Goal: Contribute content: Add original content to the website for others to see

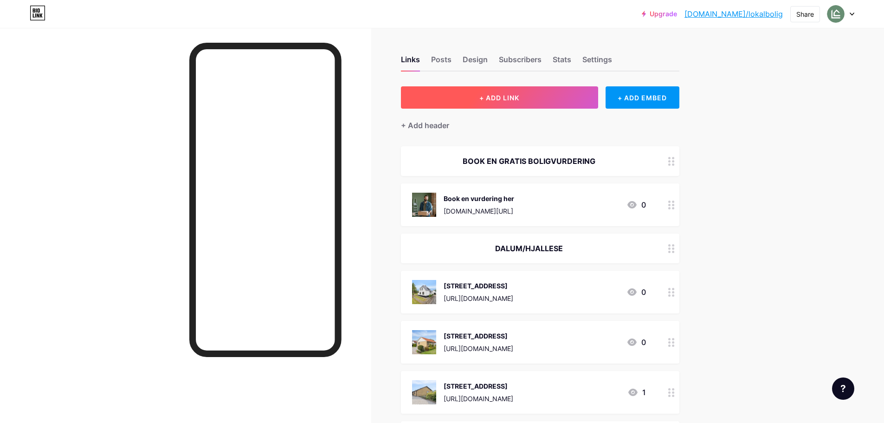
click at [494, 97] on span "+ ADD LINK" at bounding box center [499, 98] width 40 height 8
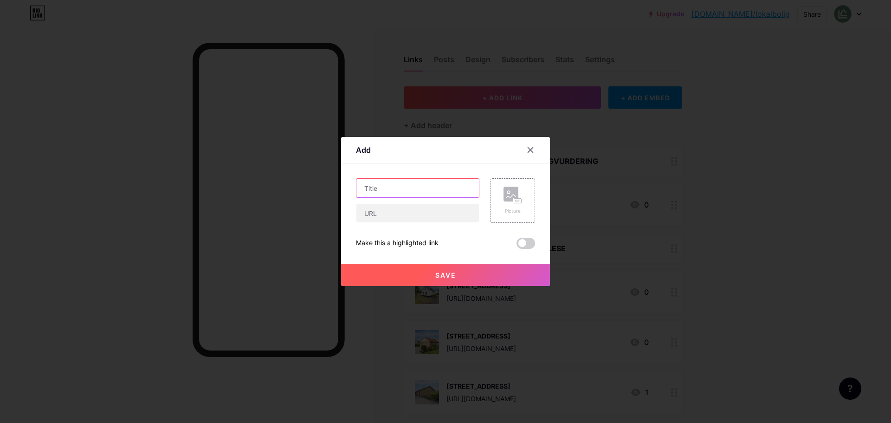
click at [393, 190] on input "text" at bounding box center [417, 188] width 122 height 19
type input "[STREET_ADDRESS]"
click at [404, 221] on input "text" at bounding box center [417, 213] width 122 height 19
paste input "[URL][DOMAIN_NAME]"
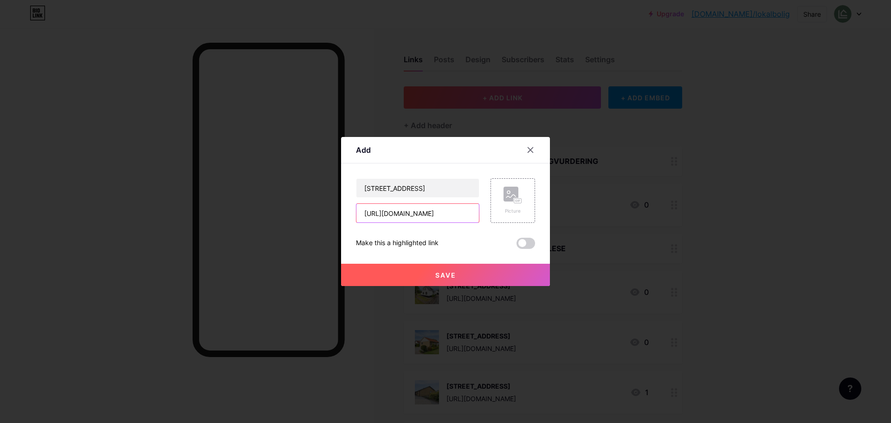
type input "[URL][DOMAIN_NAME]"
click at [525, 203] on div "Picture" at bounding box center [512, 200] width 45 height 45
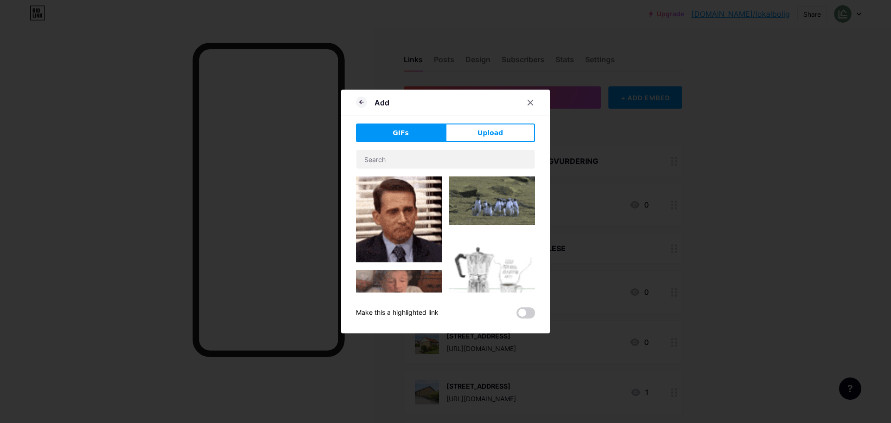
click at [525, 122] on div "Add GIFs Upload Content YouTube Play YouTube video without leaving your page. A…" at bounding box center [445, 212] width 209 height 244
click at [511, 131] on button "Upload" at bounding box center [490, 132] width 90 height 19
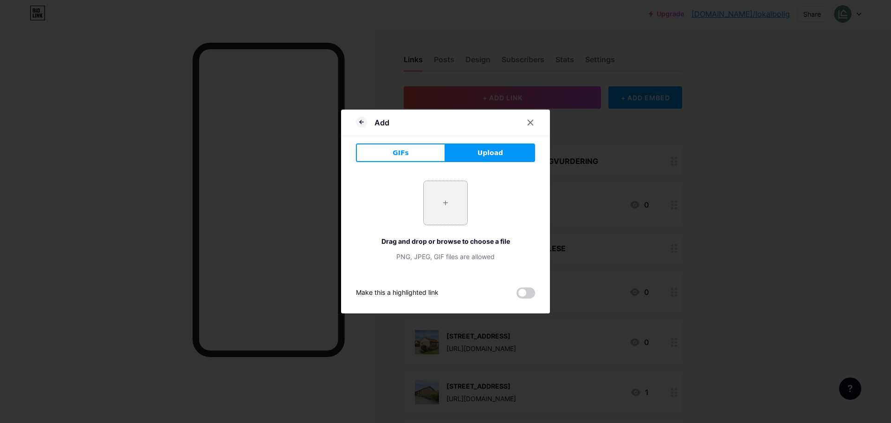
click at [436, 203] on input "file" at bounding box center [446, 203] width 44 height 44
type input "C:\fakepath\DSC07037.webp"
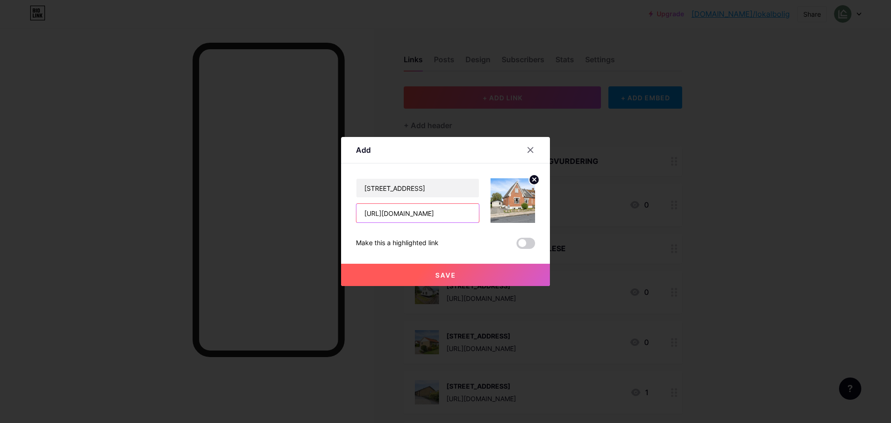
click at [455, 216] on input "[URL][DOMAIN_NAME]" at bounding box center [417, 213] width 122 height 19
click at [469, 277] on button "Save" at bounding box center [445, 275] width 209 height 22
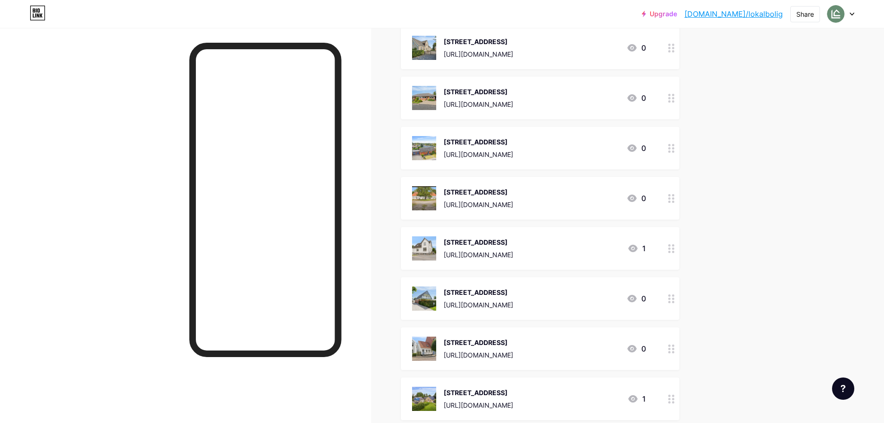
scroll to position [2814, 0]
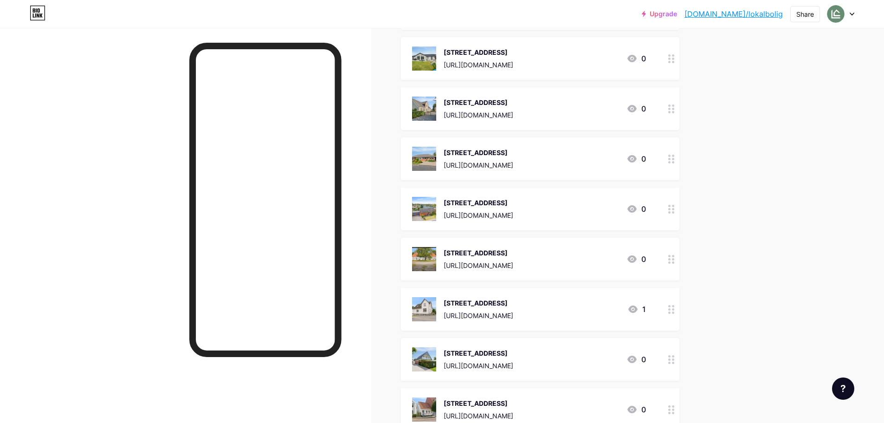
drag, startPoint x: 883, startPoint y: 277, endPoint x: 883, endPoint y: 262, distance: 14.9
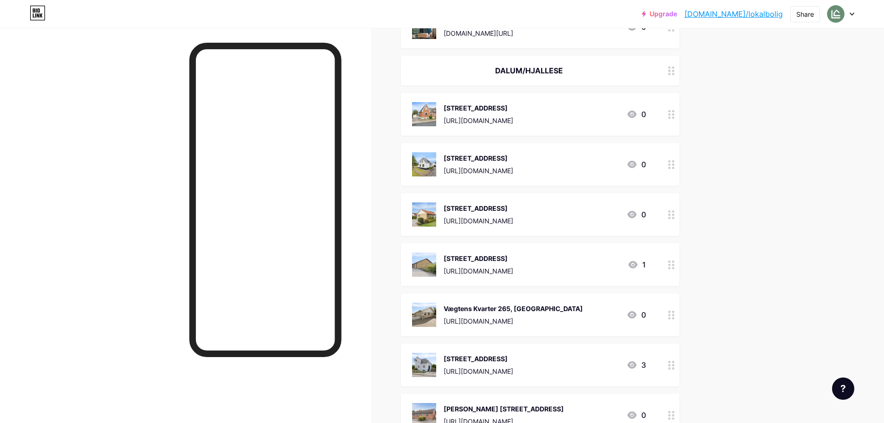
scroll to position [173, 0]
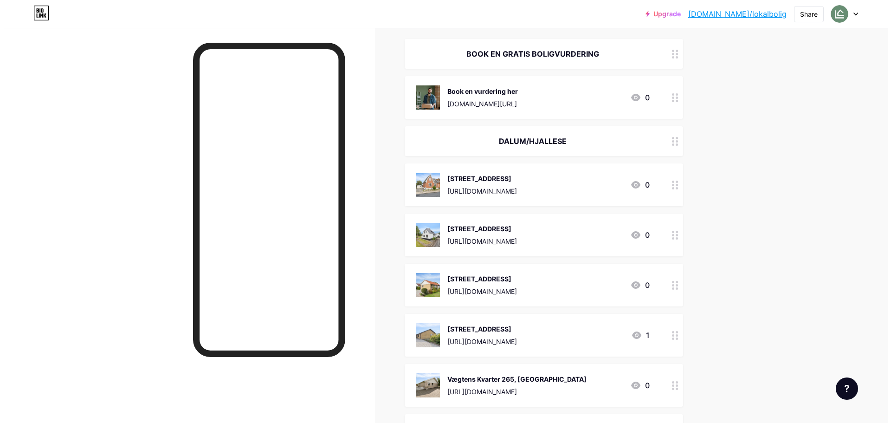
scroll to position [0, 0]
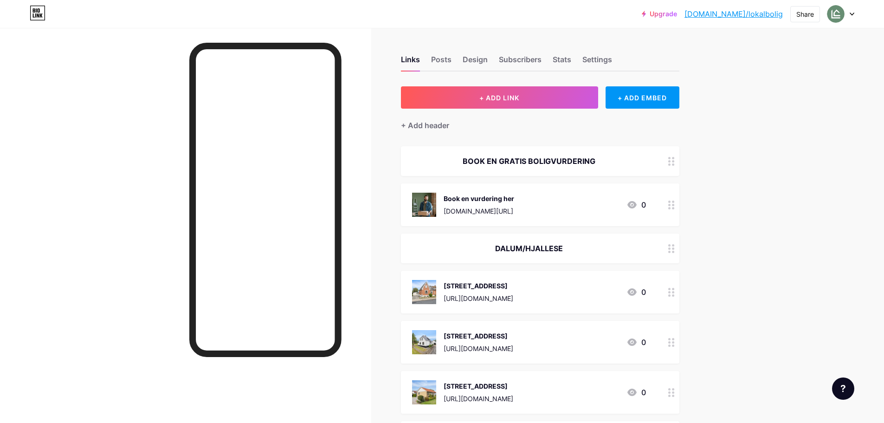
click at [480, 111] on div "+ Add header" at bounding box center [540, 120] width 278 height 23
click at [491, 104] on button "+ ADD LINK" at bounding box center [499, 97] width 197 height 22
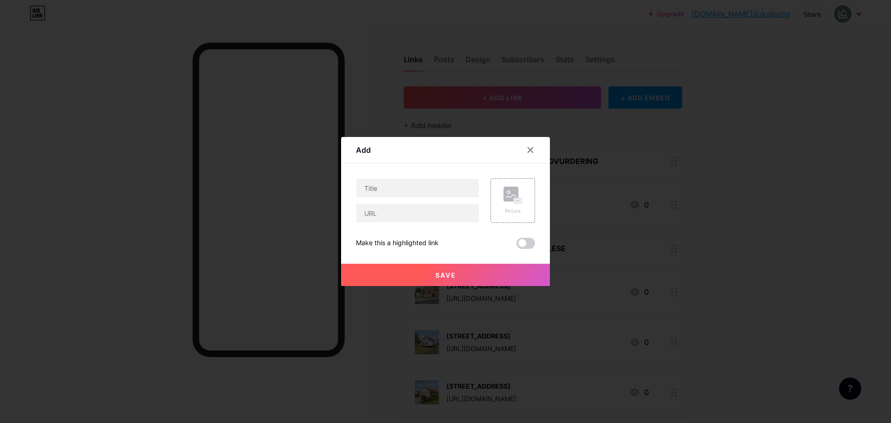
click at [421, 198] on div at bounding box center [417, 200] width 123 height 45
click at [436, 188] on input "text" at bounding box center [417, 188] width 122 height 19
click at [378, 209] on input "text" at bounding box center [417, 213] width 122 height 19
paste input "[URL][DOMAIN_NAME]"
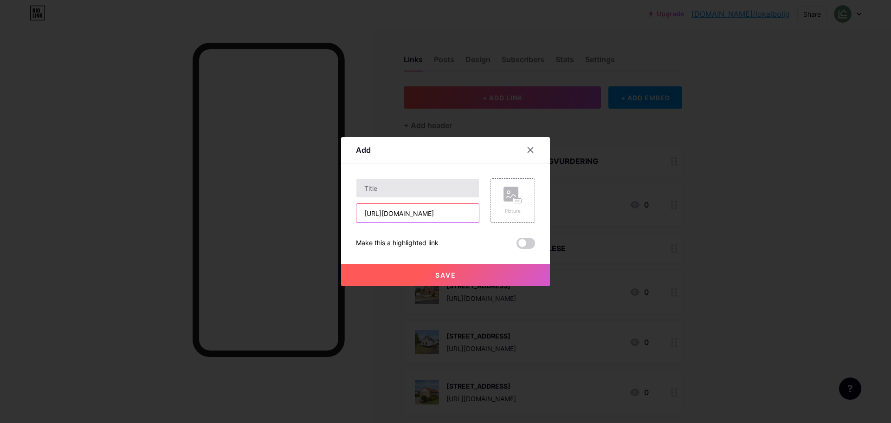
type input "[URL][DOMAIN_NAME]"
click at [412, 187] on input "text" at bounding box center [417, 188] width 122 height 19
click at [479, 188] on div "[STREET_ADDRESS]" at bounding box center [417, 187] width 123 height 19
click at [473, 188] on input "[STREET_ADDRESS]" at bounding box center [417, 188] width 122 height 19
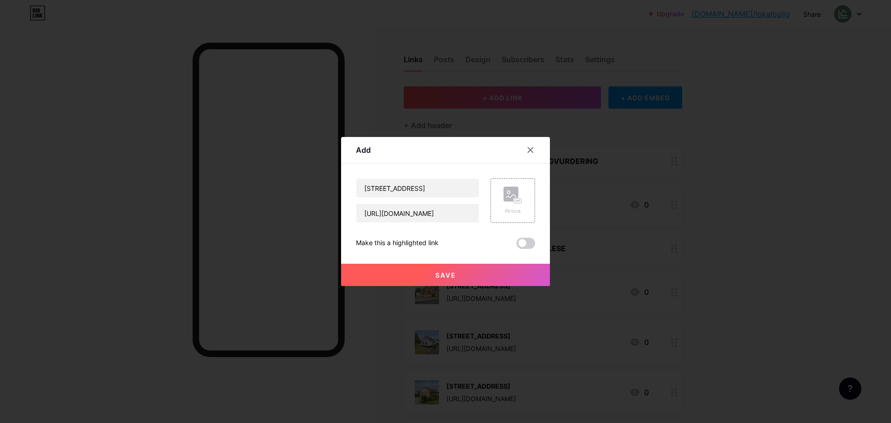
click at [487, 188] on div "Picture" at bounding box center [507, 200] width 56 height 45
click at [466, 188] on input "[STREET_ADDRESS]" at bounding box center [417, 188] width 122 height 19
type input "[STREET_ADDRESS]"
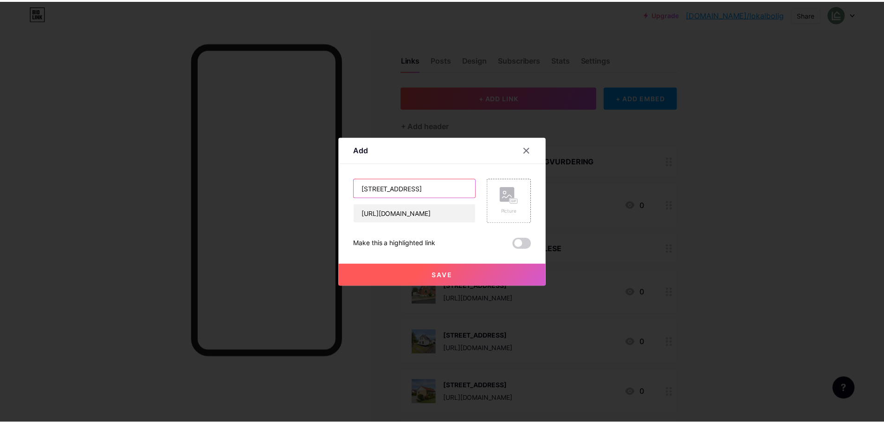
scroll to position [0, 0]
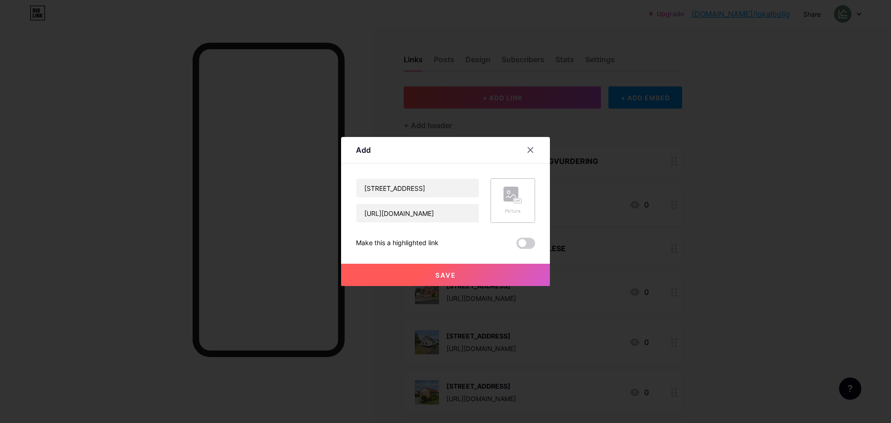
click at [509, 211] on div "Picture" at bounding box center [512, 210] width 19 height 7
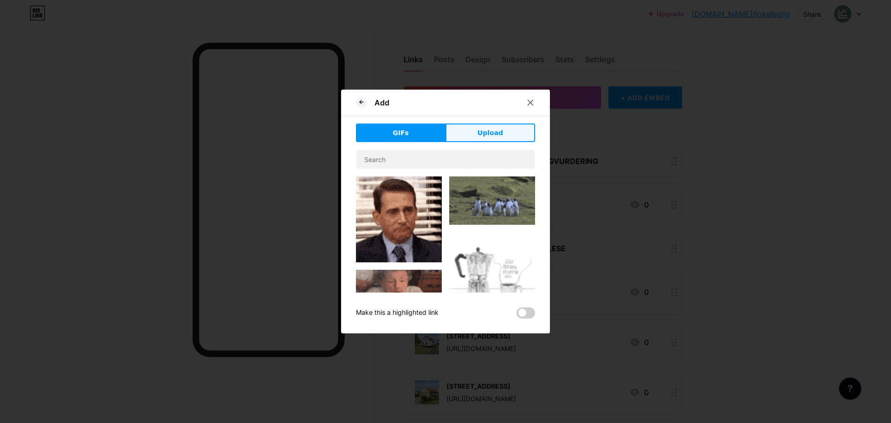
click at [511, 129] on button "Upload" at bounding box center [490, 132] width 90 height 19
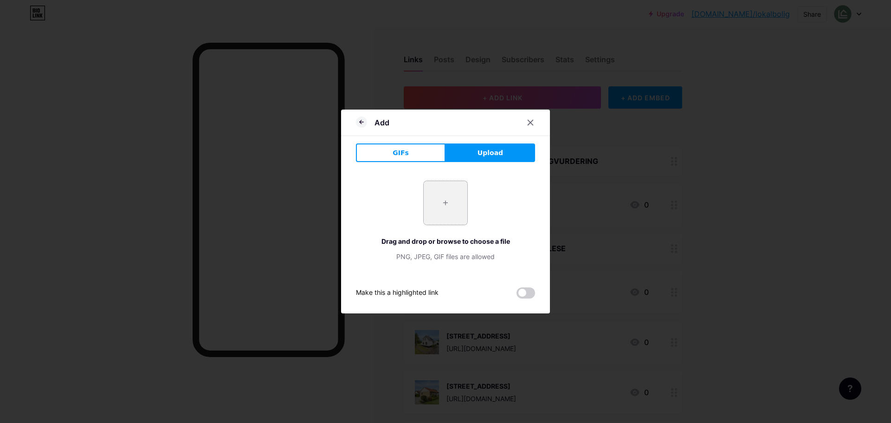
click at [456, 187] on input "file" at bounding box center [446, 203] width 44 height 44
type input "C:\fakepath\DSC03102.webp"
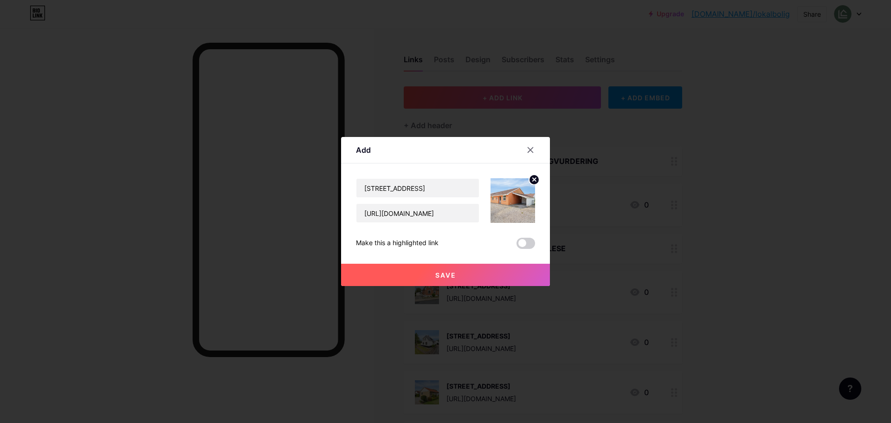
click at [485, 275] on button "Save" at bounding box center [445, 275] width 209 height 22
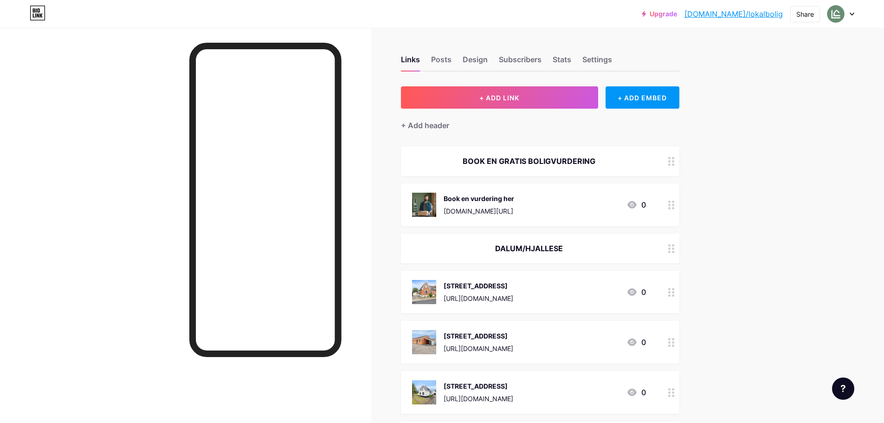
drag, startPoint x: 679, startPoint y: 167, endPoint x: 678, endPoint y: 321, distance: 153.6
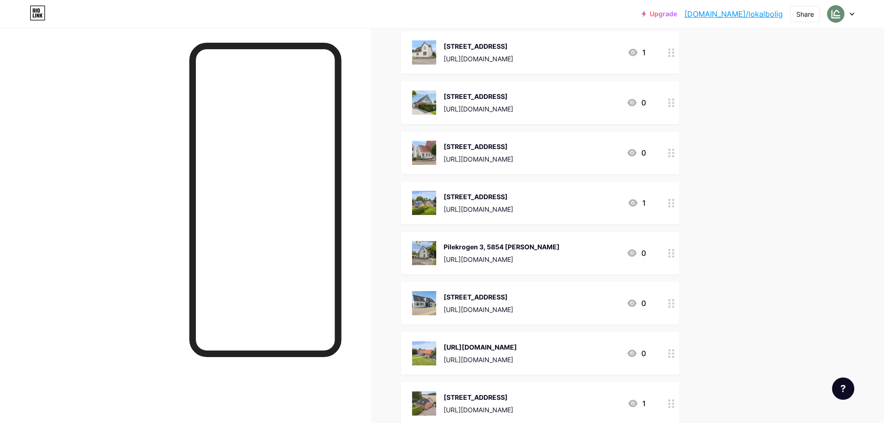
scroll to position [3109, 0]
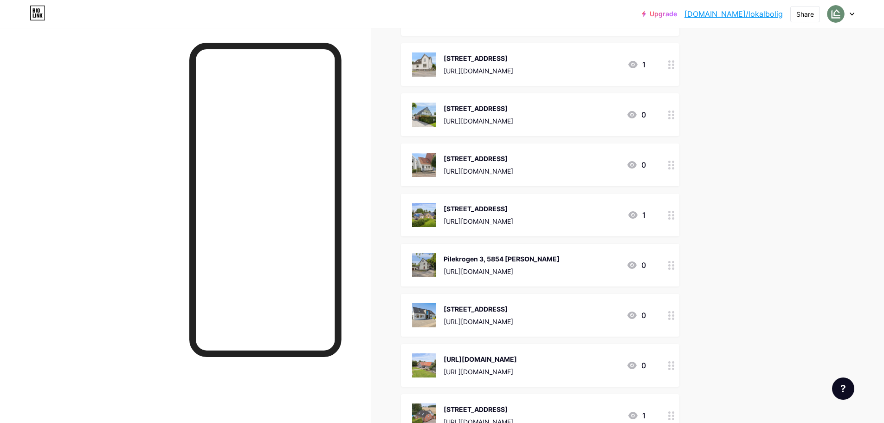
click at [513, 154] on div "[STREET_ADDRESS]" at bounding box center [479, 159] width 70 height 10
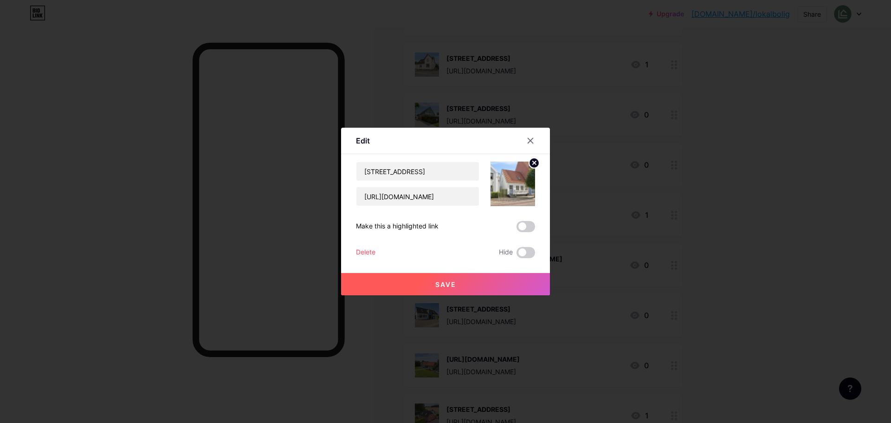
click at [356, 247] on div "Delete" at bounding box center [365, 252] width 19 height 11
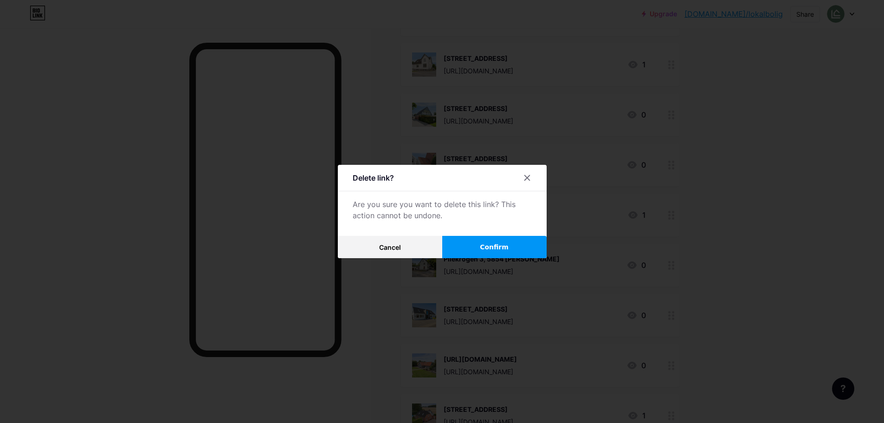
click at [522, 243] on button "Confirm" at bounding box center [494, 247] width 104 height 22
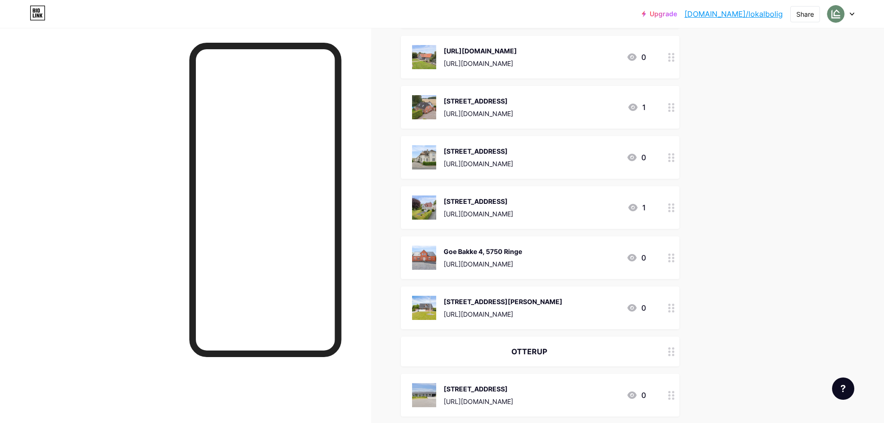
scroll to position [3366, 0]
